Goal: Information Seeking & Learning: Learn about a topic

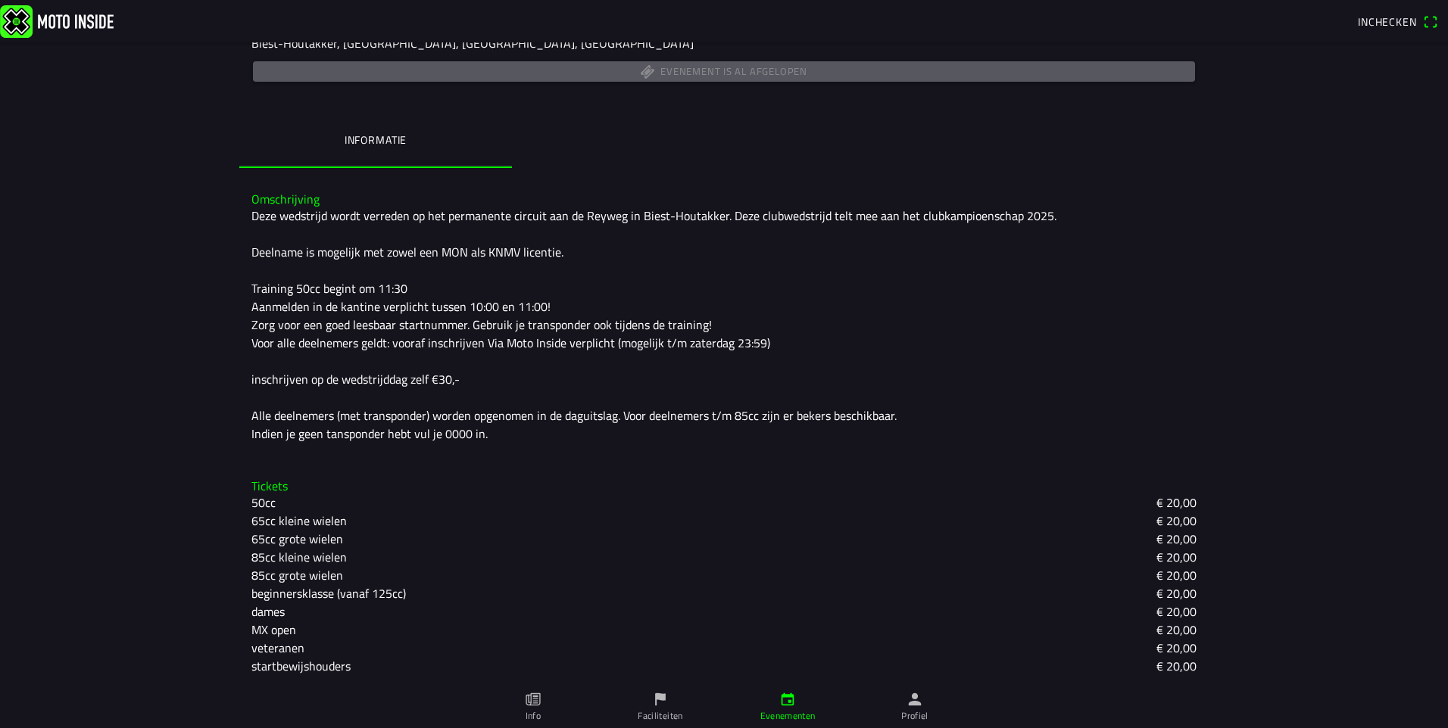
scroll to position [304, 0]
click at [0, 0] on slot "veteranen" at bounding box center [0, 0] width 0 height 0
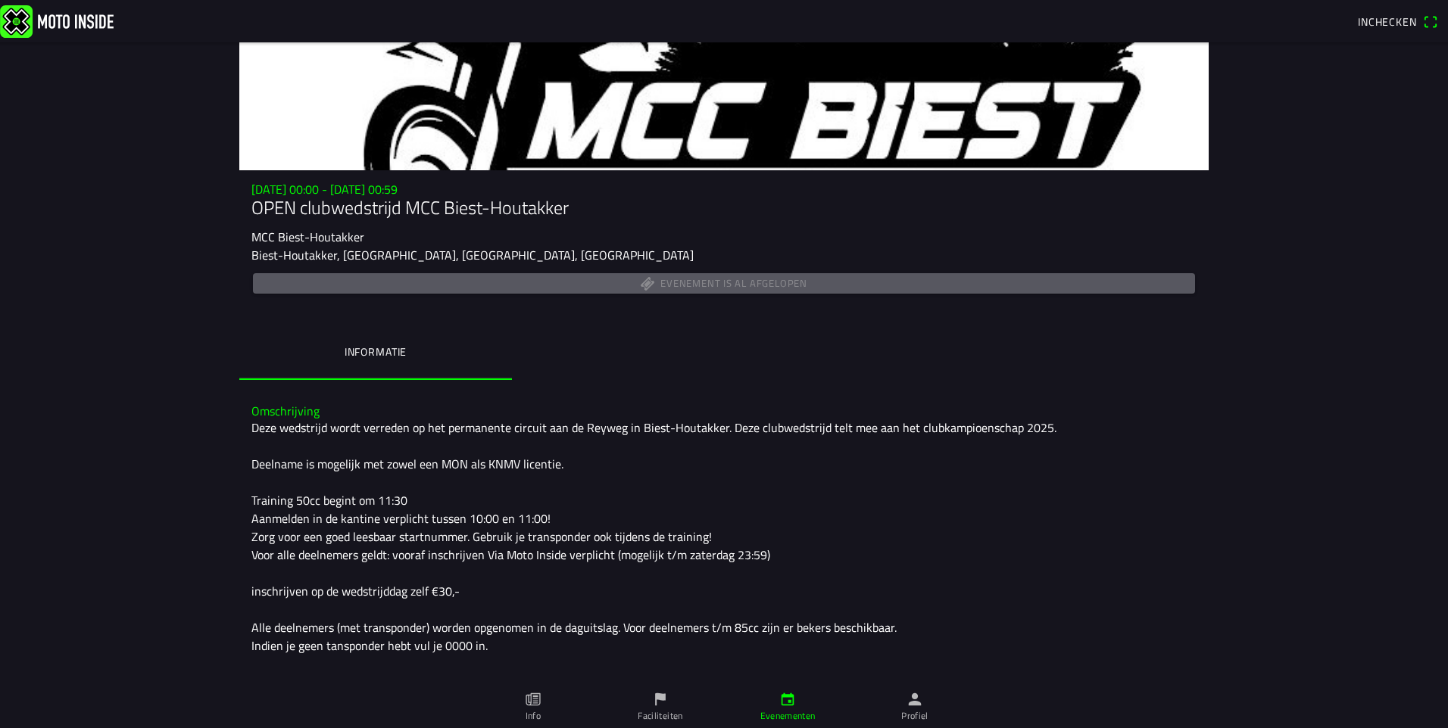
scroll to position [77, 0]
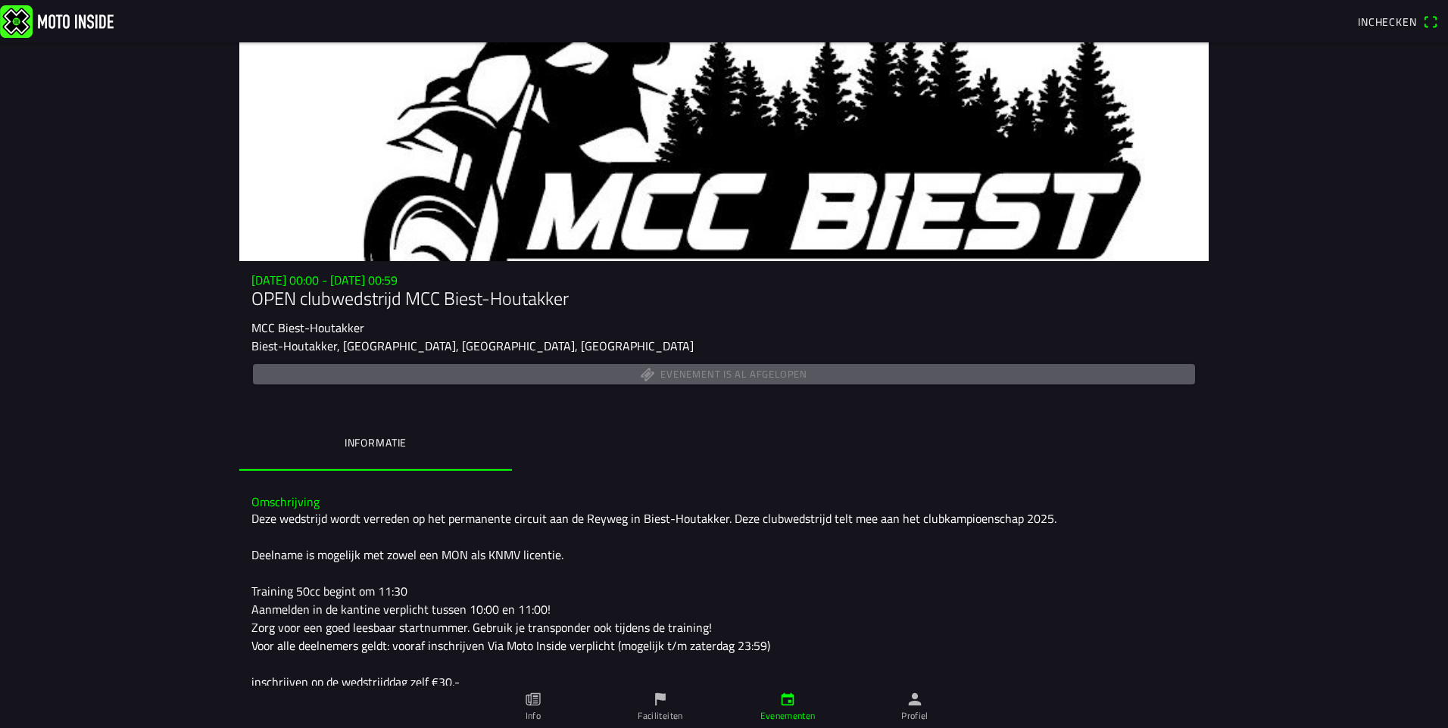
click at [708, 233] on div at bounding box center [723, 151] width 969 height 219
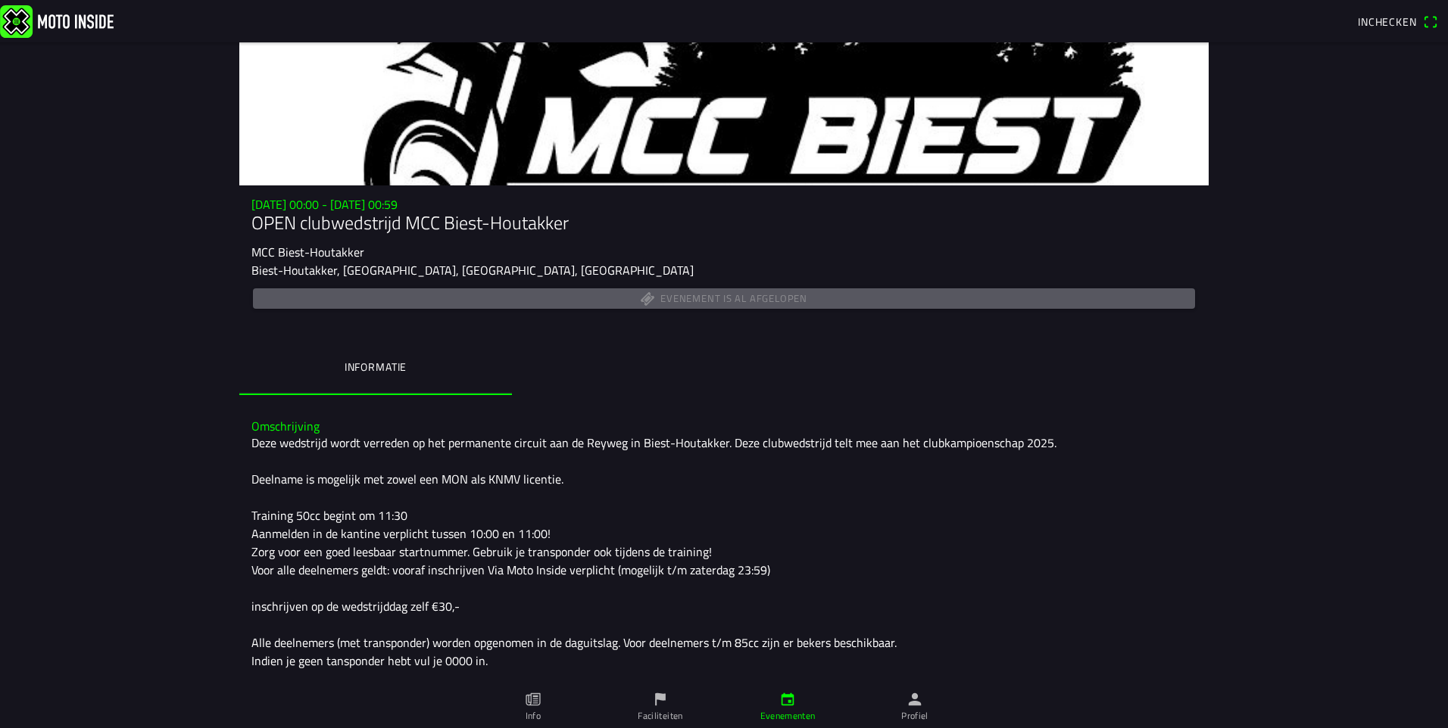
click at [350, 370] on ion-label "Informatie" at bounding box center [376, 367] width 62 height 17
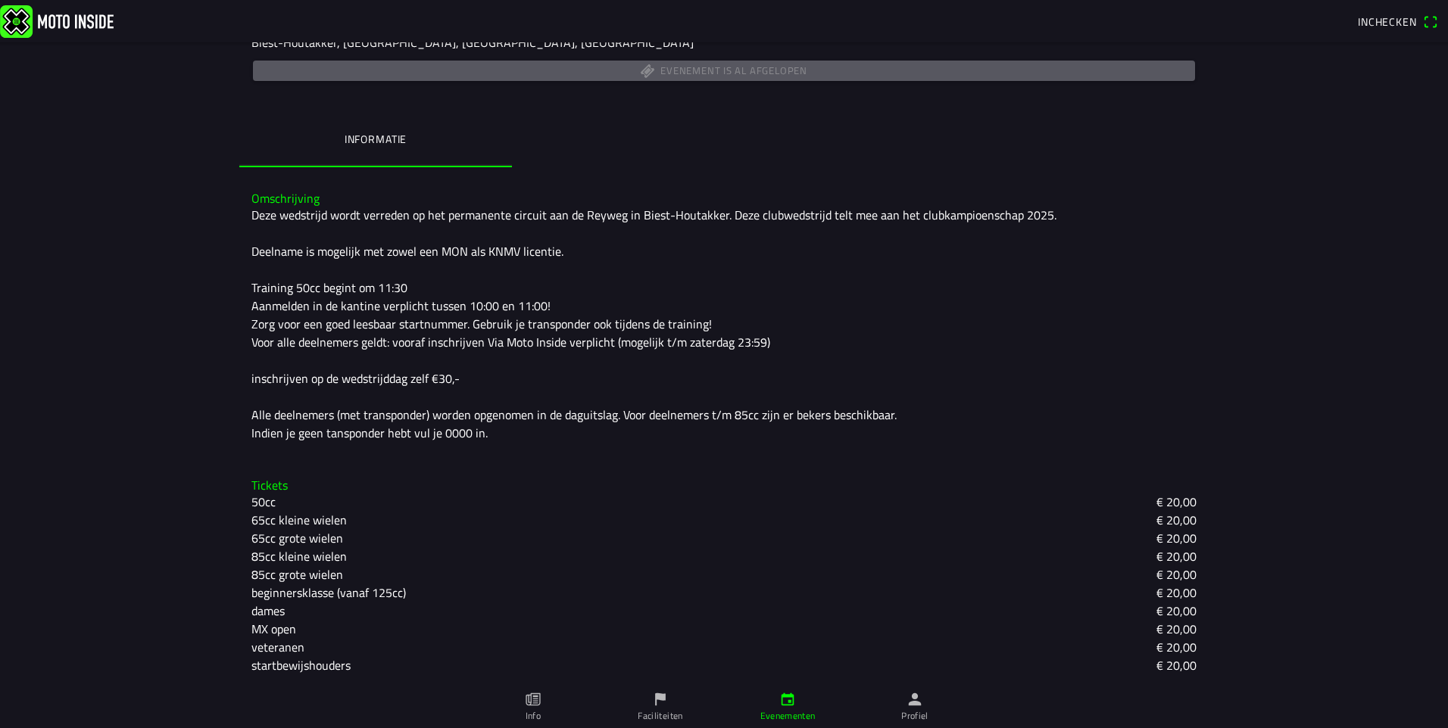
scroll to position [304, 0]
click at [0, 0] on slot "veteranen" at bounding box center [0, 0] width 0 height 0
